Goal: Contribute content: Add original content to the website for others to see

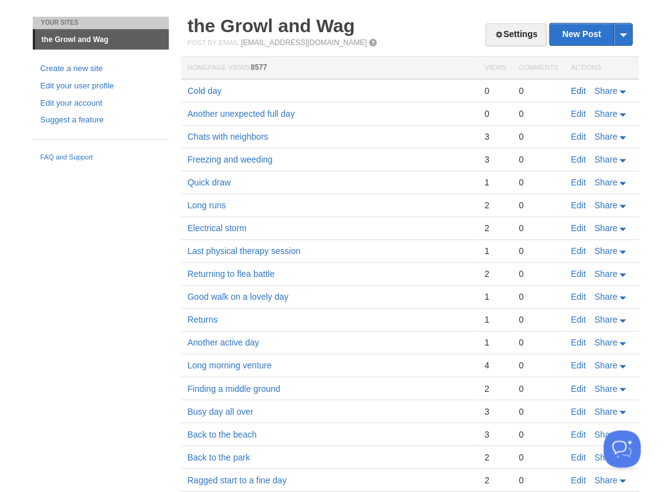
click at [575, 90] on link "Edit" at bounding box center [577, 91] width 15 height 10
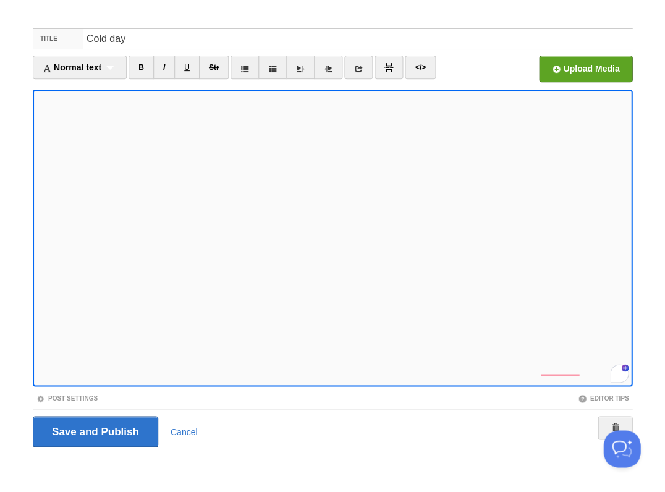
scroll to position [745, 0]
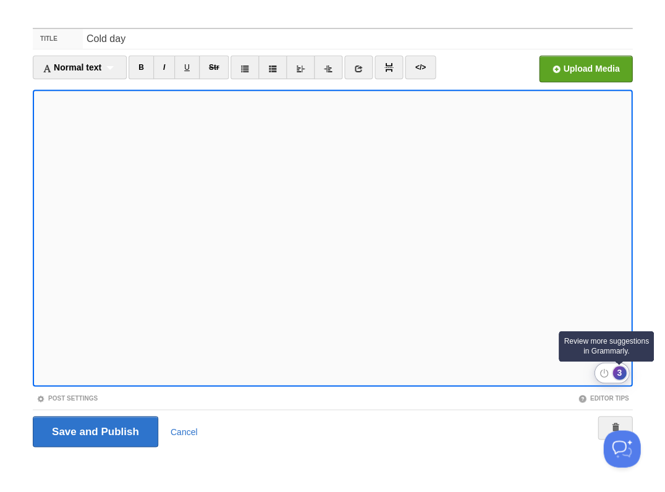
click at [619, 371] on div "3" at bounding box center [619, 373] width 14 height 14
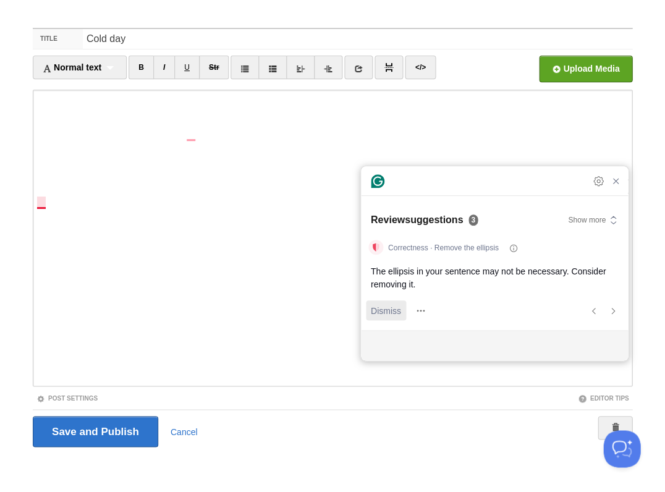
click at [384, 312] on span "Dismiss" at bounding box center [386, 310] width 30 height 13
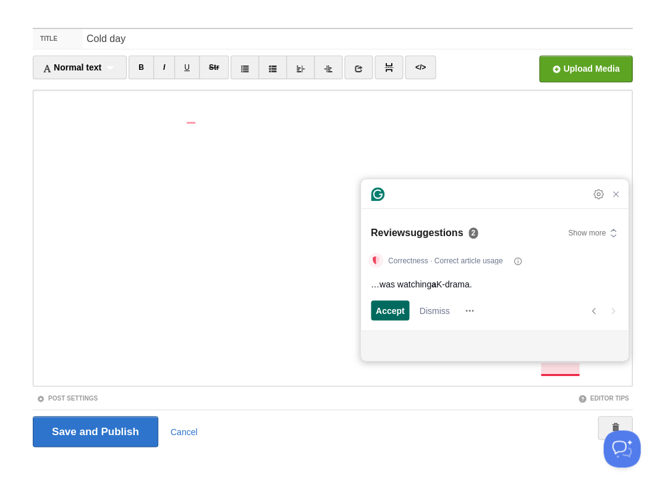
click at [391, 311] on span "Accept" at bounding box center [390, 310] width 29 height 13
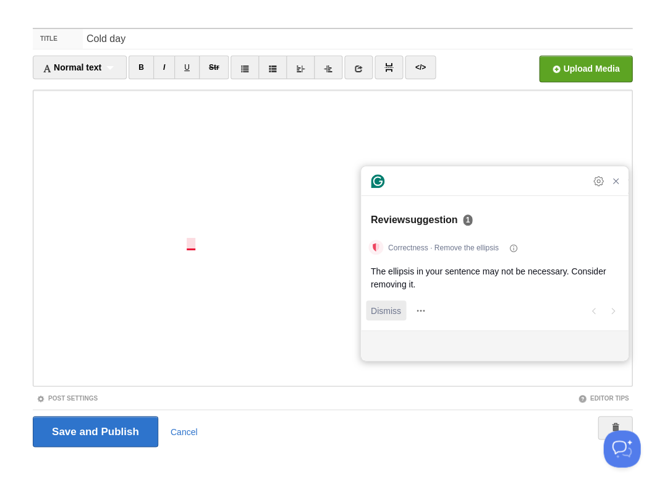
click at [376, 308] on span "Dismiss" at bounding box center [386, 310] width 30 height 13
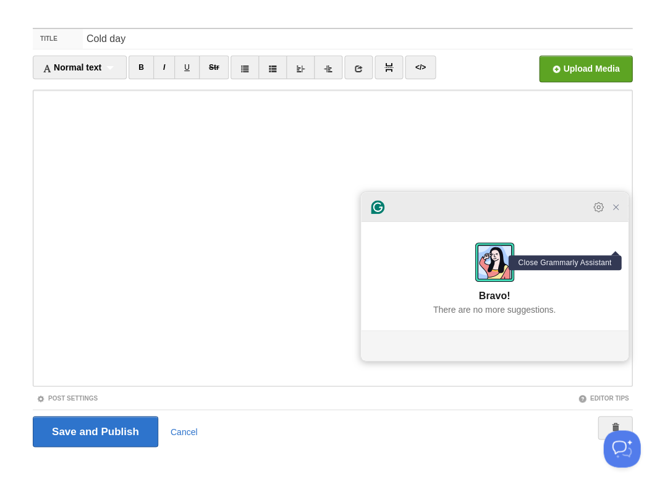
click at [615, 211] on icon "Close Grammarly Assistant" at bounding box center [616, 207] width 10 height 10
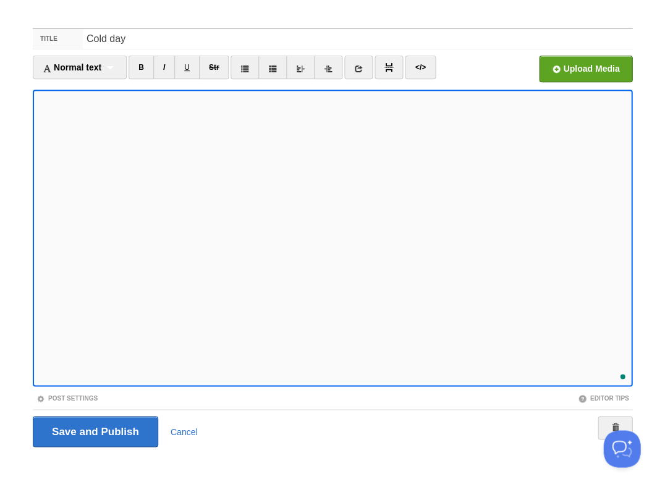
scroll to position [774, 0]
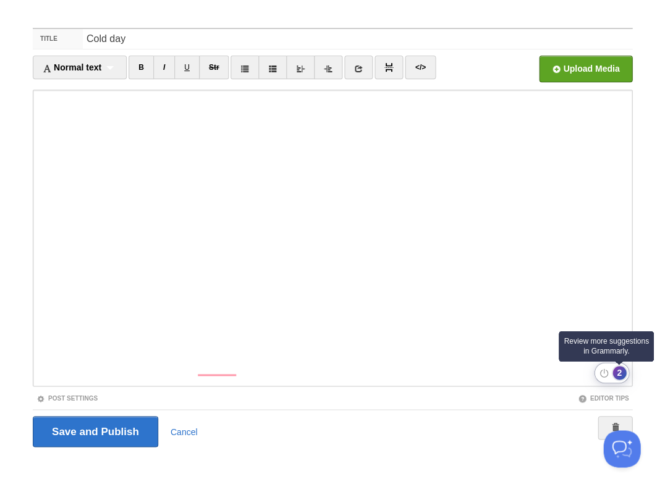
click at [622, 370] on div "2" at bounding box center [619, 373] width 14 height 14
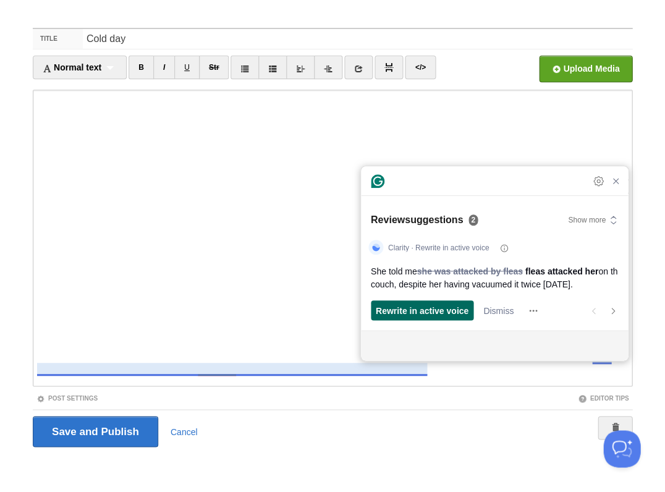
click at [425, 314] on span "Rewrite in active voice" at bounding box center [422, 310] width 93 height 13
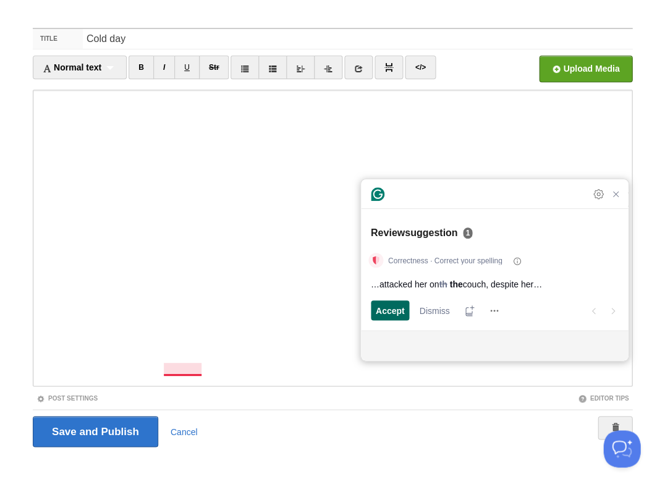
click at [386, 309] on span "Accept" at bounding box center [390, 310] width 29 height 13
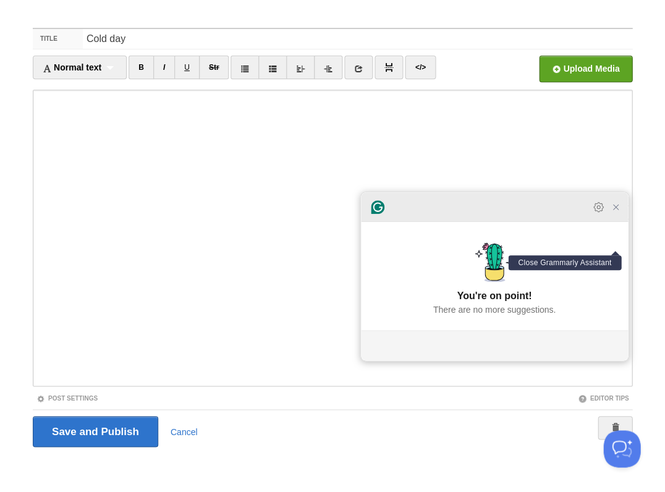
click at [615, 209] on icon "Close Grammarly Assistant" at bounding box center [615, 207] width 5 height 5
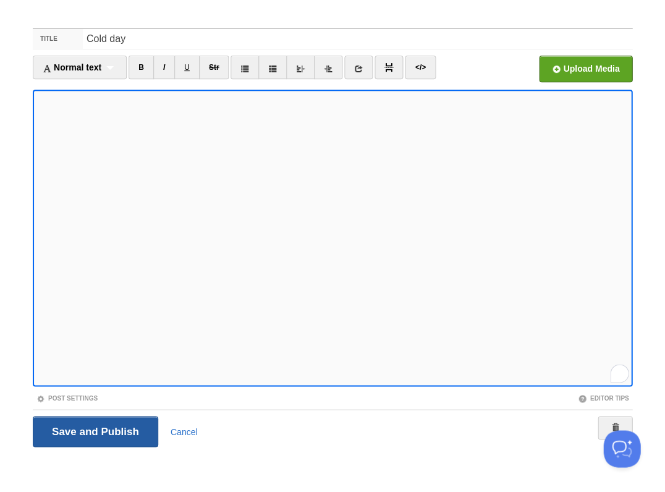
click at [94, 430] on input "Save and Publish" at bounding box center [95, 431] width 125 height 31
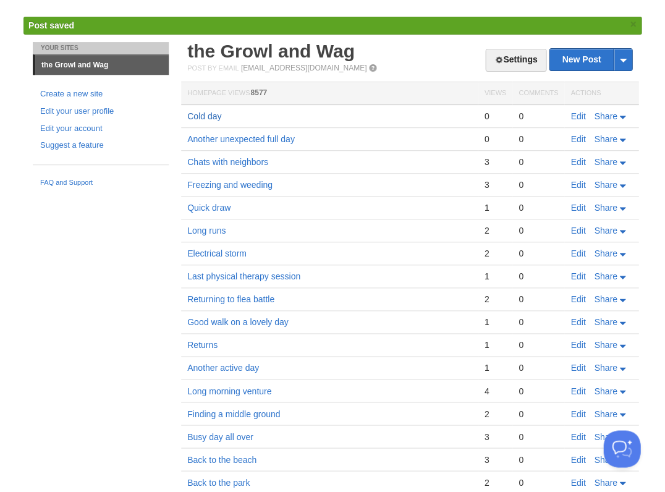
click at [194, 114] on link "Cold day" at bounding box center [204, 116] width 34 height 10
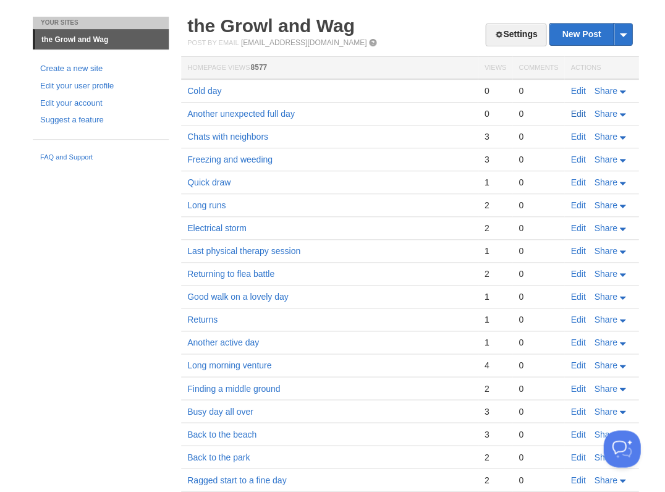
click at [572, 109] on link "Edit" at bounding box center [577, 114] width 15 height 10
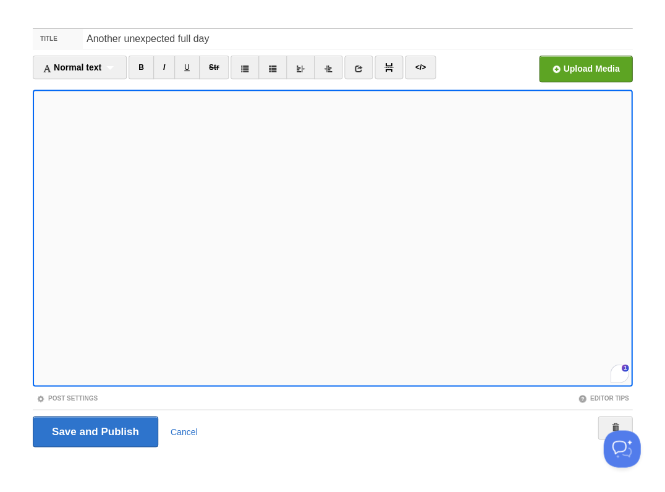
scroll to position [517, 0]
click at [85, 432] on input "Save and Publish" at bounding box center [95, 431] width 125 height 31
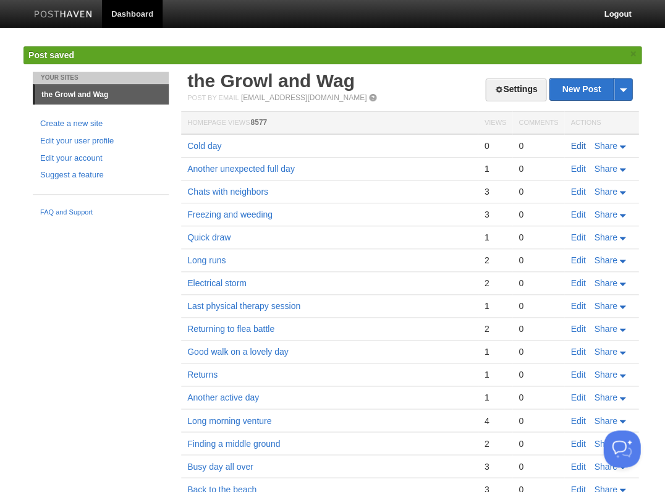
click at [575, 144] on link "Edit" at bounding box center [577, 146] width 15 height 10
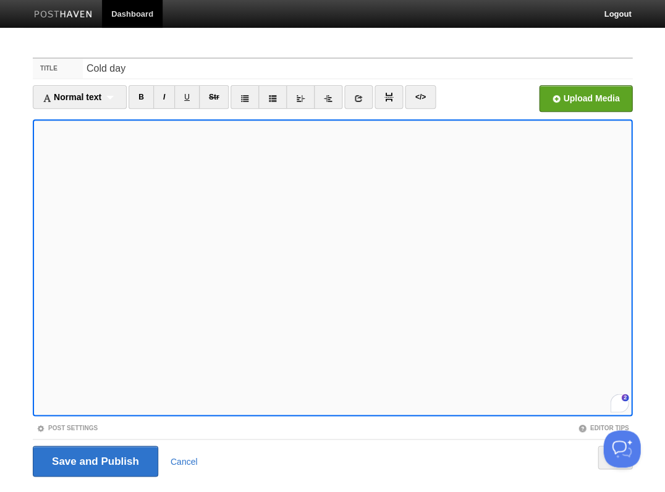
scroll to position [30, 0]
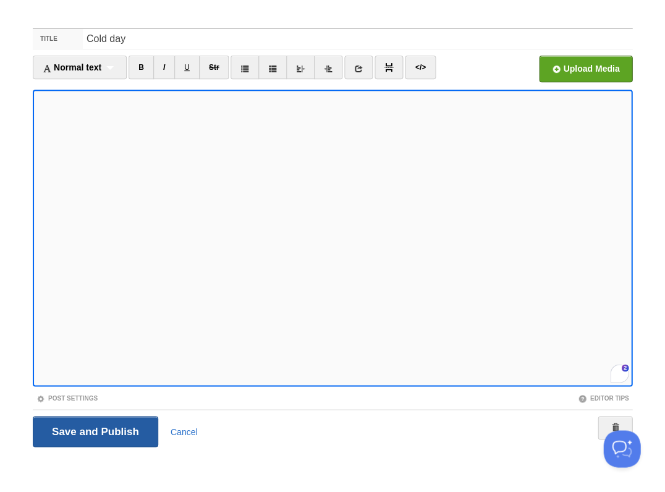
click at [94, 430] on input "Save and Publish" at bounding box center [95, 431] width 125 height 31
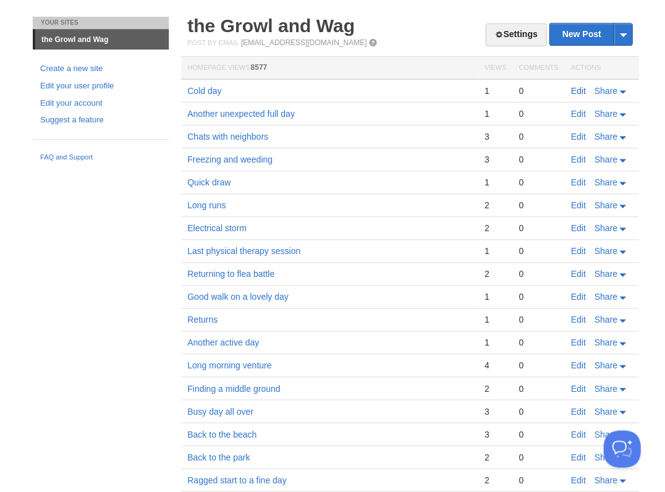
click at [580, 88] on link "Edit" at bounding box center [577, 91] width 15 height 10
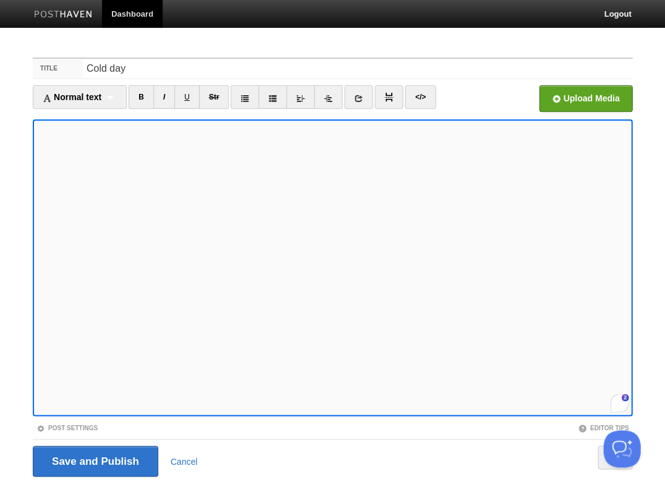
scroll to position [30, 0]
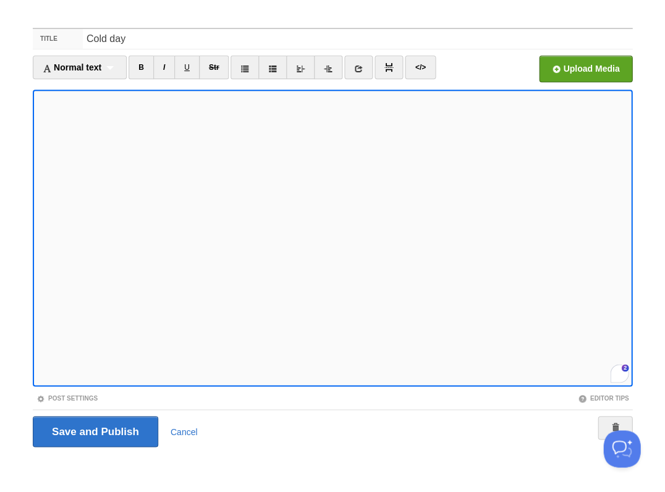
scroll to position [797, 0]
click at [94, 430] on input "Save and Publish" at bounding box center [95, 431] width 125 height 31
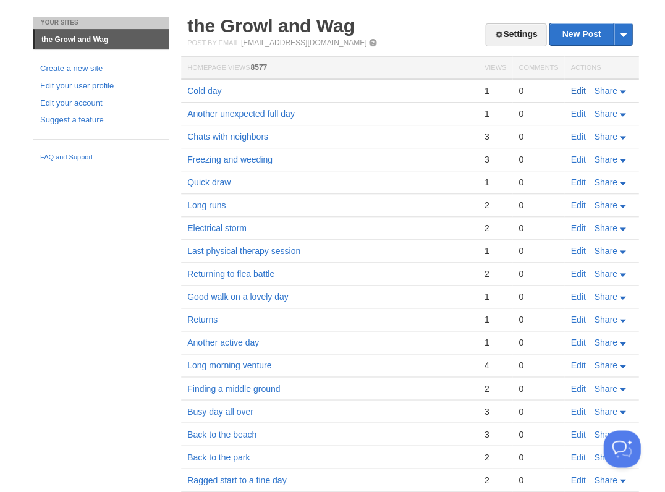
click at [584, 90] on link "Edit" at bounding box center [577, 91] width 15 height 10
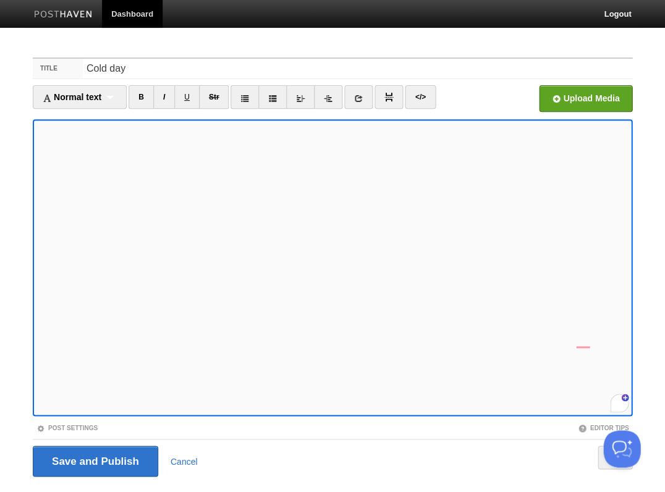
scroll to position [30, 0]
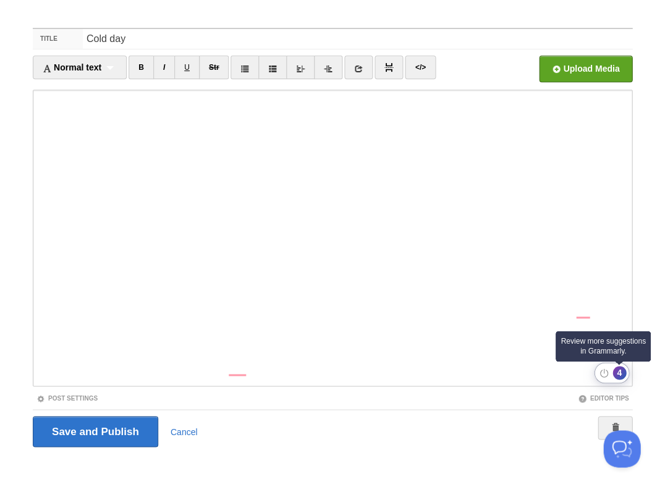
click at [614, 373] on div "4" at bounding box center [619, 373] width 14 height 14
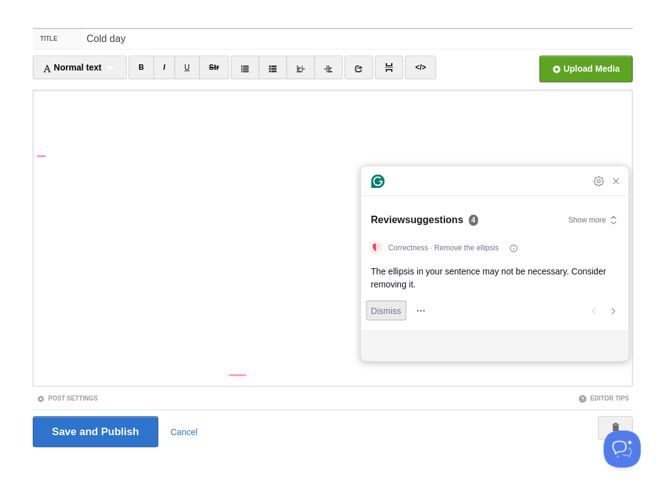
click at [379, 311] on span "Dismiss" at bounding box center [386, 310] width 30 height 13
click at [378, 314] on span "Dismiss" at bounding box center [386, 310] width 30 height 13
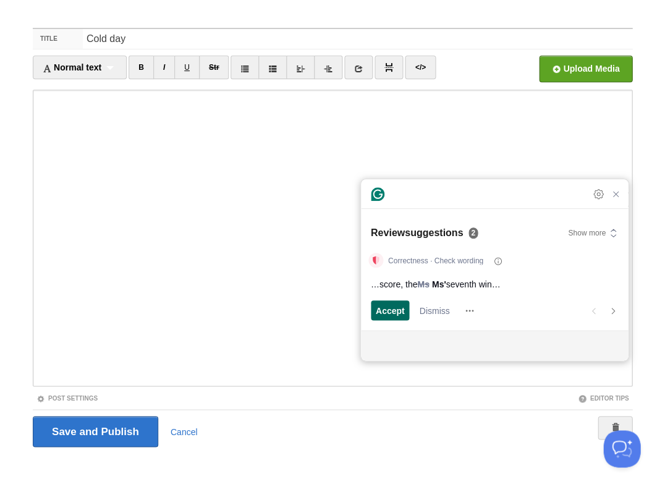
scroll to position [798, 0]
click at [431, 308] on span "Dismiss" at bounding box center [434, 310] width 30 height 13
click at [383, 311] on span "Accept" at bounding box center [390, 310] width 29 height 13
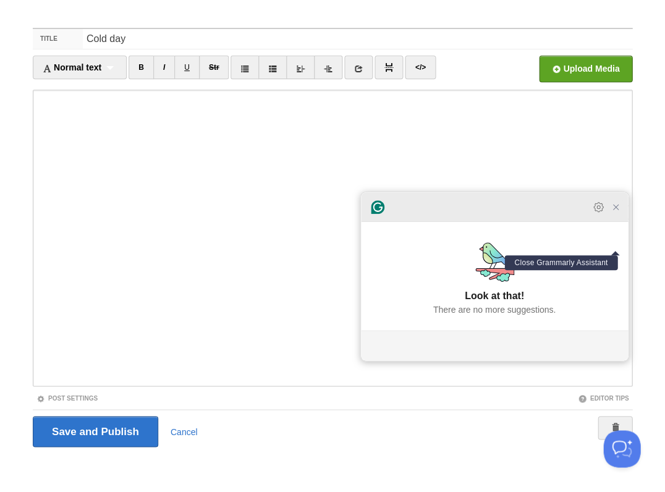
click at [613, 209] on icon "Close Grammarly Assistant" at bounding box center [615, 207] width 5 height 5
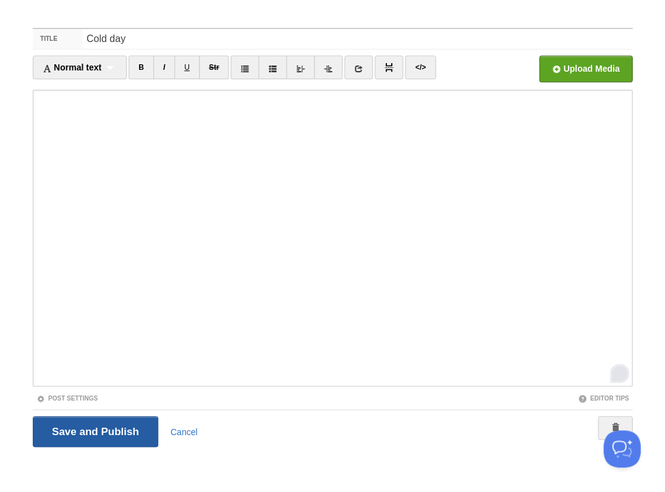
click at [86, 430] on input "Save and Publish" at bounding box center [95, 431] width 125 height 31
